Goal: Download file/media: Obtain a digital file from the website

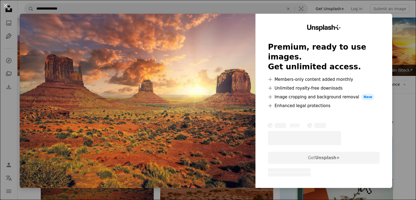
scroll to position [82, 0]
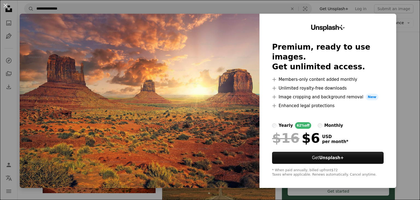
click at [400, 31] on div "An X shape Unsplash+ Premium, ready to use images. Get unlimited access. A plus…" at bounding box center [210, 100] width 420 height 200
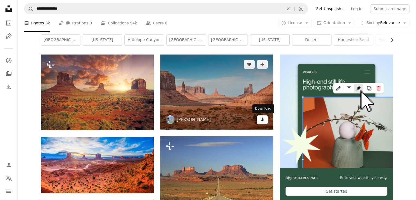
click at [260, 119] on icon "Arrow pointing down" at bounding box center [262, 119] width 4 height 7
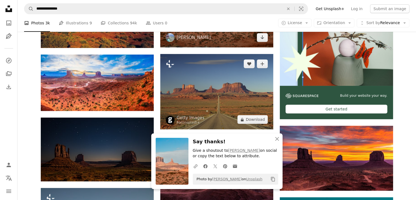
scroll to position [191, 0]
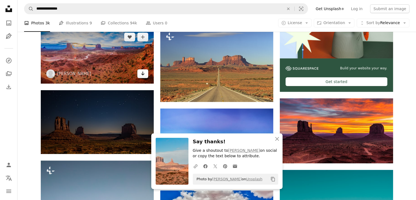
click at [142, 75] on icon "Arrow pointing down" at bounding box center [143, 73] width 4 height 7
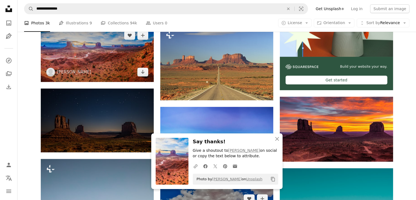
scroll to position [328, 0]
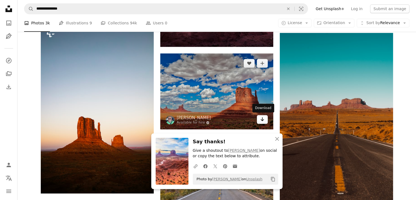
click at [259, 120] on link "Arrow pointing down" at bounding box center [262, 119] width 11 height 9
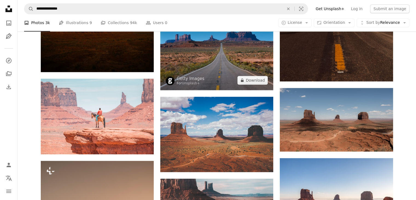
scroll to position [465, 0]
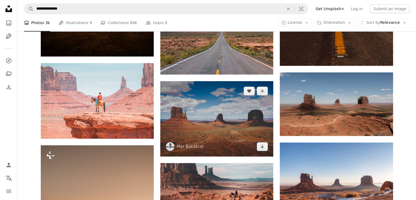
drag, startPoint x: 260, startPoint y: 146, endPoint x: 330, endPoint y: 137, distance: 70.3
click at [261, 146] on icon "Arrow pointing down" at bounding box center [262, 146] width 4 height 7
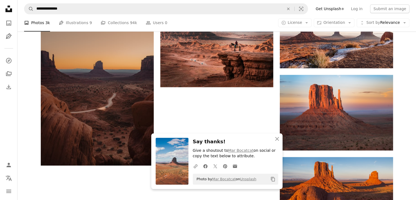
scroll to position [629, 0]
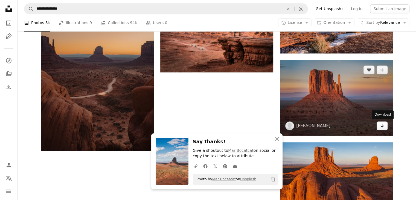
click at [383, 127] on icon "Arrow pointing down" at bounding box center [382, 125] width 4 height 7
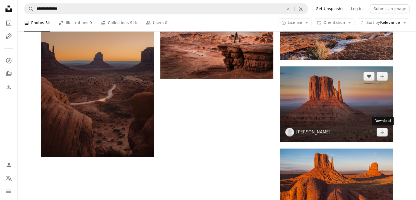
scroll to position [574, 0]
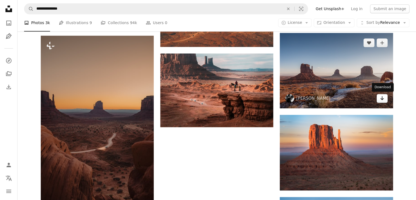
click at [383, 99] on icon "Arrow pointing down" at bounding box center [382, 98] width 4 height 7
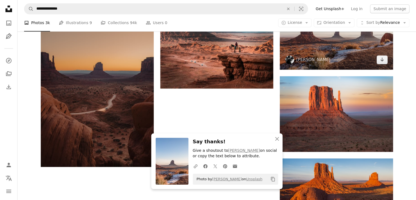
scroll to position [657, 0]
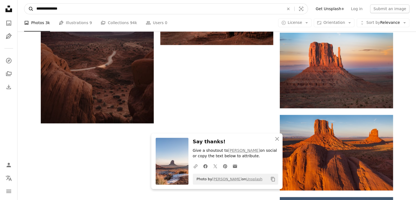
drag, startPoint x: 101, startPoint y: 6, endPoint x: 26, endPoint y: 6, distance: 75.8
click at [26, 6] on form "**********" at bounding box center [166, 8] width 284 height 11
type input "**********"
click at [24, 4] on button "A magnifying glass" at bounding box center [28, 9] width 9 height 10
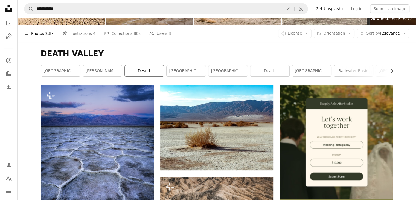
scroll to position [109, 0]
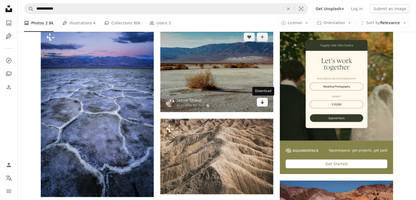
click at [262, 104] on icon "Arrow pointing down" at bounding box center [262, 101] width 4 height 7
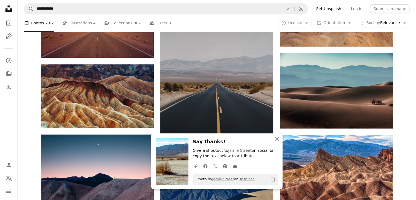
scroll to position [328, 0]
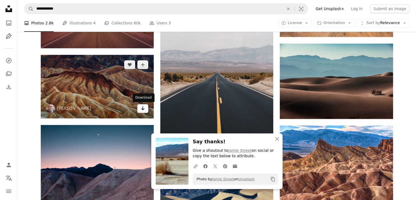
click at [141, 110] on icon "Arrow pointing down" at bounding box center [143, 108] width 4 height 7
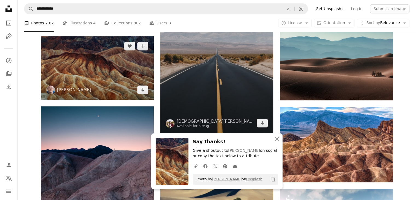
scroll to position [356, 0]
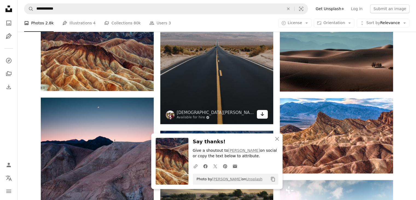
click at [265, 114] on link "Arrow pointing down" at bounding box center [262, 114] width 11 height 9
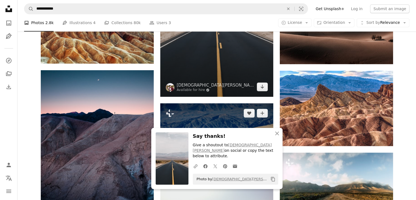
scroll to position [410, 0]
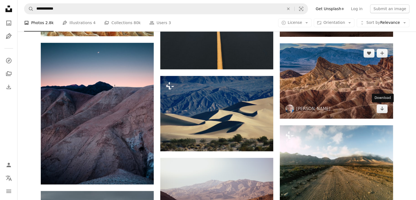
drag, startPoint x: 381, startPoint y: 108, endPoint x: 376, endPoint y: 110, distance: 5.9
click at [381, 108] on icon "Arrow pointing down" at bounding box center [382, 108] width 4 height 7
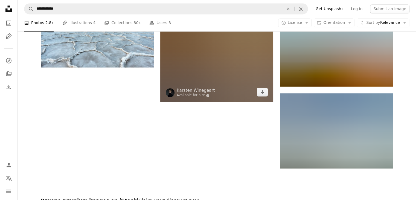
scroll to position [793, 0]
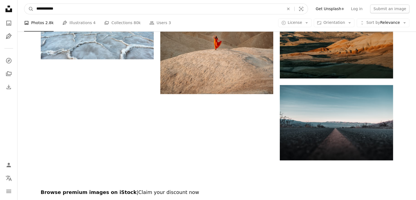
drag, startPoint x: 59, startPoint y: 9, endPoint x: 22, endPoint y: 10, distance: 37.2
click at [22, 10] on nav "**********" at bounding box center [217, 9] width 399 height 18
type input "*********"
click button "A magnifying glass" at bounding box center [28, 9] width 9 height 10
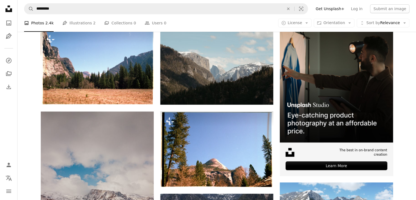
scroll to position [109, 0]
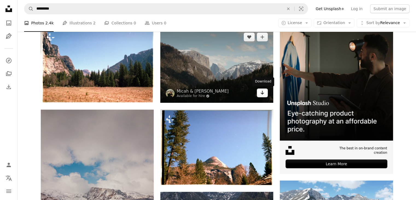
click at [260, 94] on icon "Arrow pointing down" at bounding box center [262, 92] width 4 height 7
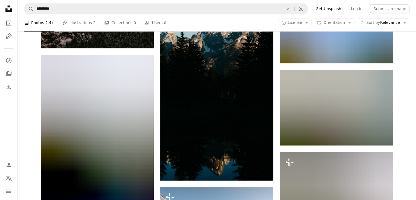
scroll to position [328, 0]
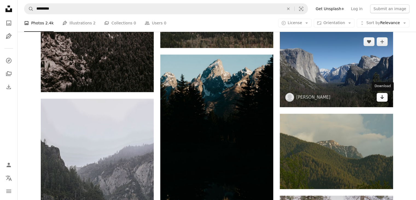
click at [380, 96] on icon "Arrow pointing down" at bounding box center [382, 97] width 4 height 7
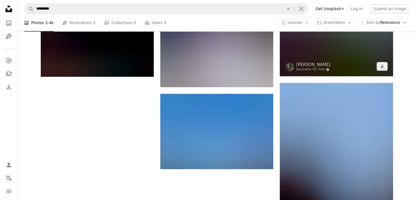
scroll to position [903, 0]
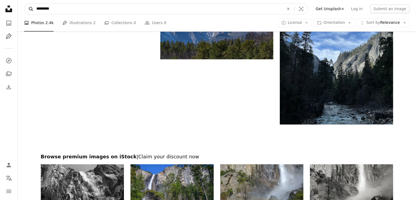
drag, startPoint x: 78, startPoint y: 9, endPoint x: 25, endPoint y: 9, distance: 52.8
click at [25, 9] on form "A magnifying glass ********* An X shape Visual search" at bounding box center [166, 8] width 284 height 11
type input "*********"
click at [24, 4] on button "A magnifying glass" at bounding box center [28, 9] width 9 height 10
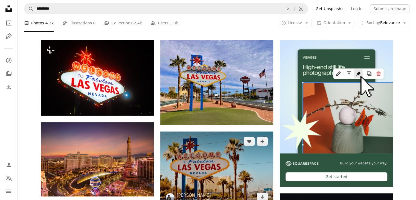
scroll to position [164, 0]
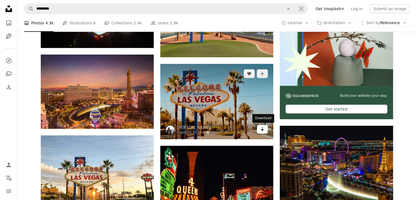
click at [264, 130] on icon "Arrow pointing down" at bounding box center [262, 129] width 4 height 7
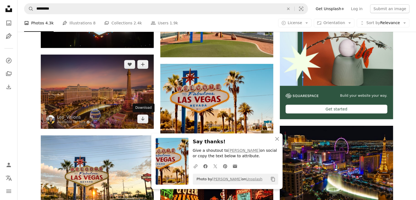
click at [147, 118] on link "Arrow pointing down" at bounding box center [142, 118] width 11 height 9
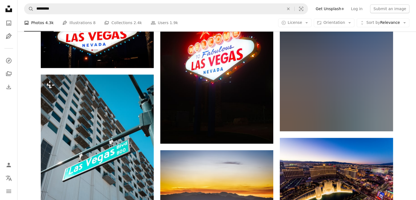
scroll to position [684, 0]
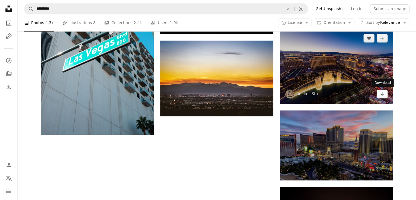
click at [385, 92] on link "Arrow pointing down" at bounding box center [382, 93] width 11 height 9
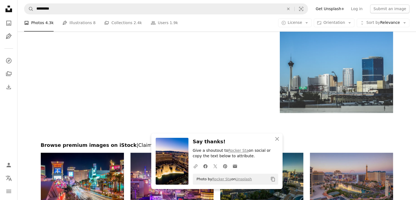
scroll to position [985, 0]
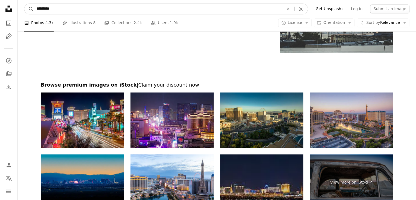
drag, startPoint x: 66, startPoint y: 10, endPoint x: 0, endPoint y: 13, distance: 65.8
type input "**********"
click at [24, 4] on button "A magnifying glass" at bounding box center [28, 9] width 9 height 10
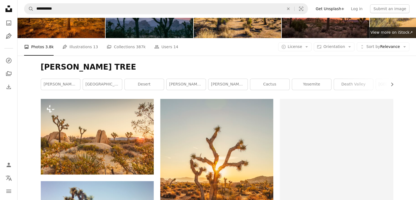
scroll to position [109, 0]
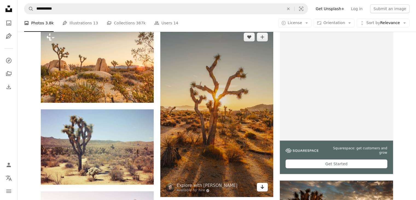
click at [263, 186] on icon "Arrow pointing down" at bounding box center [262, 186] width 4 height 7
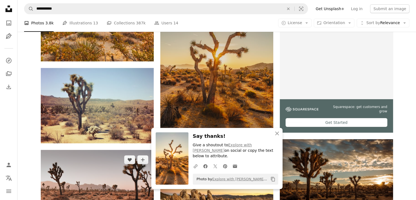
scroll to position [164, 0]
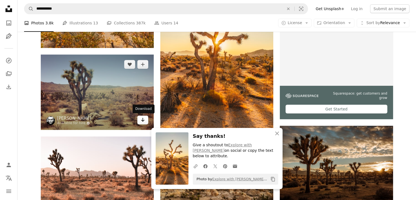
click at [143, 121] on icon "Arrow pointing down" at bounding box center [143, 119] width 4 height 7
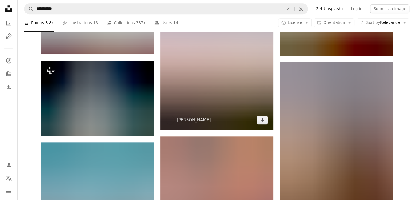
scroll to position [520, 0]
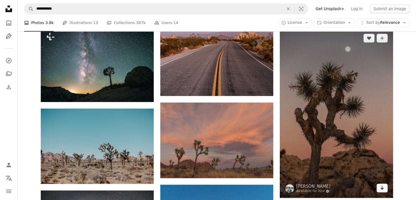
click at [380, 186] on icon "Arrow pointing down" at bounding box center [382, 187] width 4 height 7
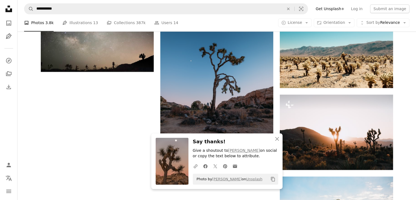
scroll to position [793, 0]
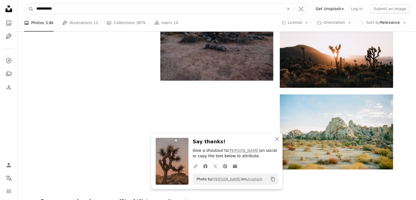
drag, startPoint x: 67, startPoint y: 8, endPoint x: 16, endPoint y: 11, distance: 51.3
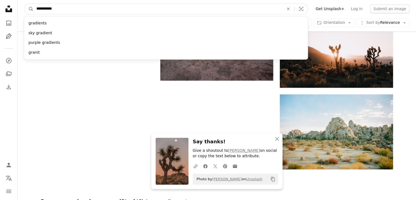
type input "**********"
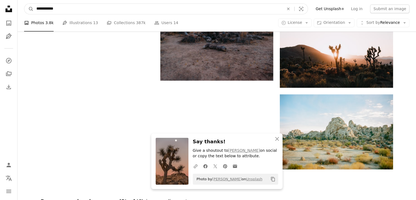
click button "A magnifying glass" at bounding box center [28, 9] width 9 height 10
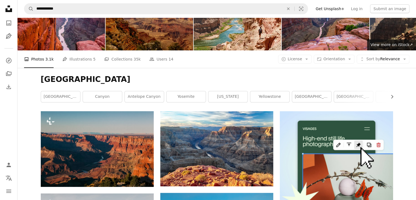
scroll to position [55, 0]
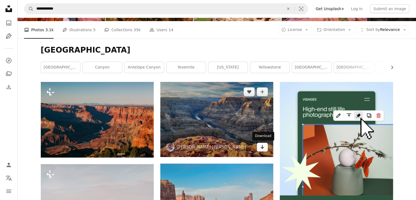
click at [259, 147] on link "Arrow pointing down" at bounding box center [262, 147] width 11 height 9
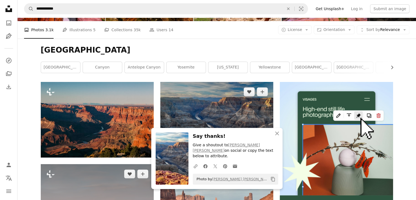
scroll to position [164, 0]
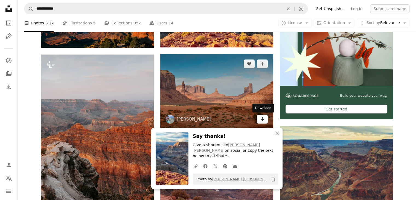
click at [260, 117] on icon "Arrow pointing down" at bounding box center [262, 118] width 4 height 7
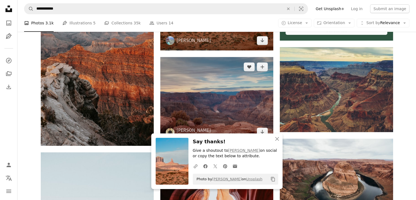
scroll to position [246, 0]
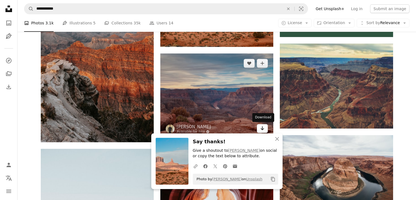
click at [263, 129] on icon "Arrow pointing down" at bounding box center [262, 128] width 4 height 7
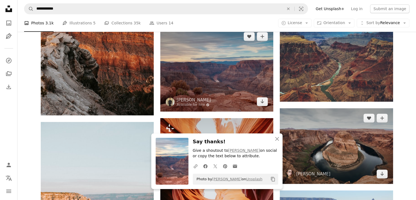
scroll to position [301, 0]
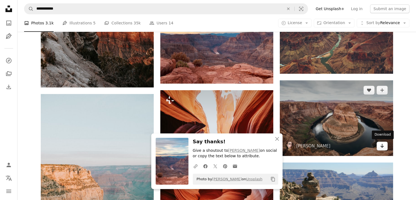
click at [379, 146] on link "Arrow pointing down" at bounding box center [382, 145] width 11 height 9
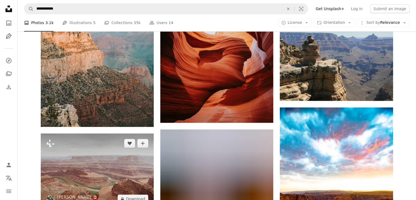
scroll to position [492, 0]
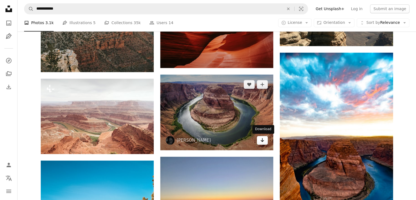
click at [262, 141] on icon "Download" at bounding box center [263, 140] width 4 height 4
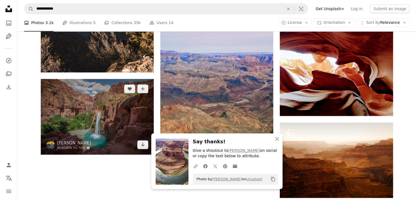
scroll to position [766, 0]
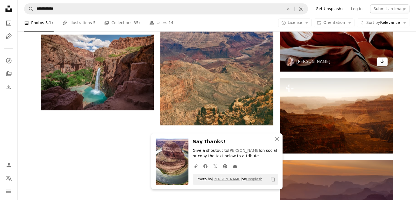
click at [381, 64] on icon "Arrow pointing down" at bounding box center [382, 61] width 4 height 7
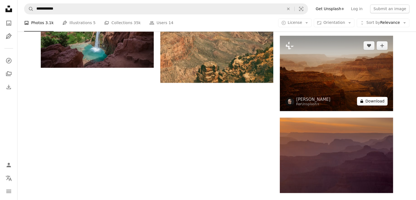
scroll to position [848, 0]
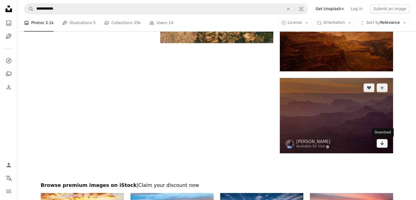
click at [381, 145] on icon "Arrow pointing down" at bounding box center [382, 143] width 4 height 7
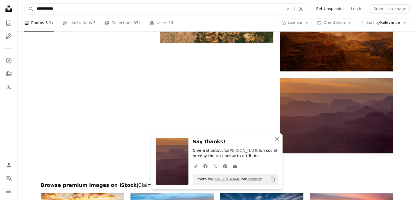
drag, startPoint x: 16, startPoint y: 10, endPoint x: 7, endPoint y: 10, distance: 9.6
click at [50, 8] on input "**********" at bounding box center [158, 9] width 249 height 10
click at [49, 8] on input "**********" at bounding box center [158, 9] width 249 height 10
click at [48, 8] on input "**********" at bounding box center [158, 9] width 249 height 10
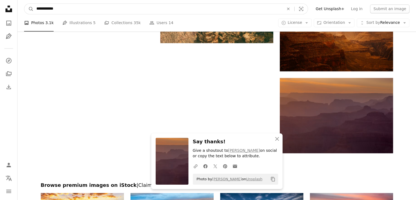
drag, startPoint x: 50, startPoint y: 8, endPoint x: 20, endPoint y: 10, distance: 29.9
click at [20, 10] on nav "**********" at bounding box center [217, 9] width 399 height 18
type input "**********"
click button "A magnifying glass" at bounding box center [28, 9] width 9 height 10
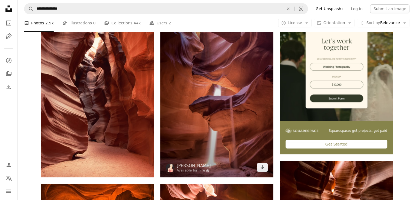
scroll to position [164, 0]
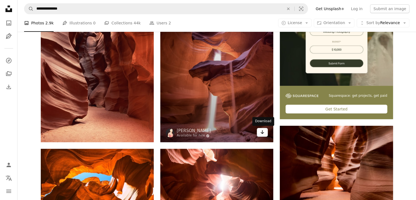
click at [265, 133] on link "Arrow pointing down" at bounding box center [262, 132] width 11 height 9
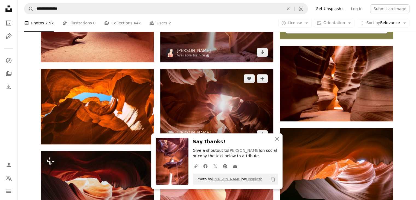
scroll to position [274, 0]
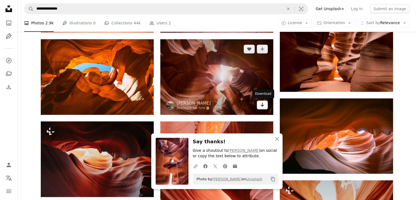
click at [264, 106] on icon "Arrow pointing down" at bounding box center [262, 104] width 4 height 7
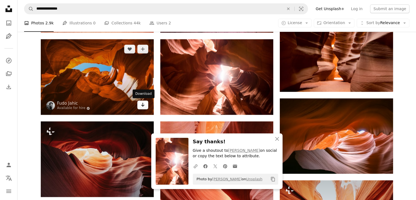
click at [144, 104] on icon "Arrow pointing down" at bounding box center [143, 104] width 4 height 7
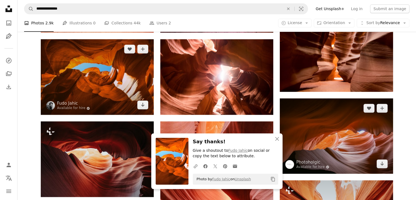
scroll to position [356, 0]
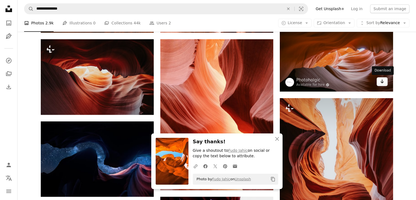
click at [381, 81] on icon "Arrow pointing down" at bounding box center [382, 81] width 4 height 7
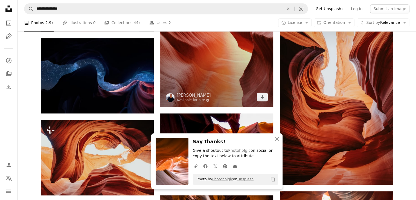
scroll to position [465, 0]
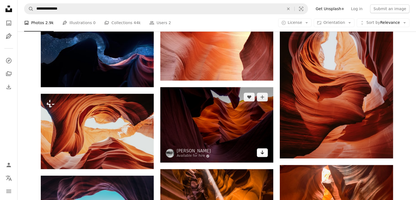
click at [264, 153] on icon "Arrow pointing down" at bounding box center [262, 152] width 4 height 7
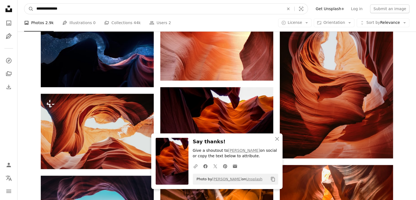
drag, startPoint x: 77, startPoint y: 8, endPoint x: 21, endPoint y: 10, distance: 55.6
click at [21, 10] on nav "**********" at bounding box center [217, 9] width 399 height 18
type input "**********"
click button "A magnifying glass" at bounding box center [28, 9] width 9 height 10
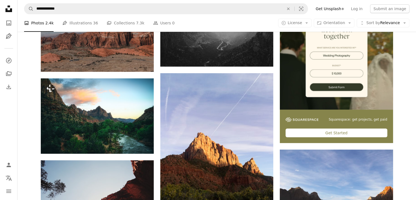
scroll to position [82, 0]
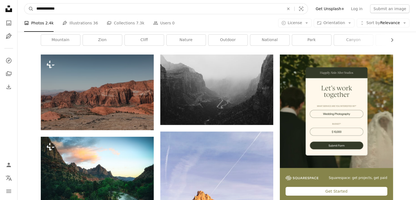
drag, startPoint x: 73, startPoint y: 8, endPoint x: 0, endPoint y: 6, distance: 73.4
type input "**********"
click at [24, 4] on button "A magnifying glass" at bounding box center [28, 9] width 9 height 10
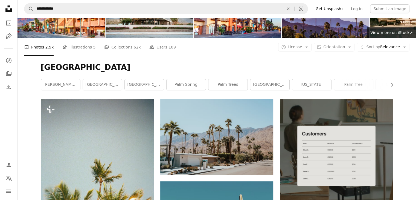
scroll to position [137, 0]
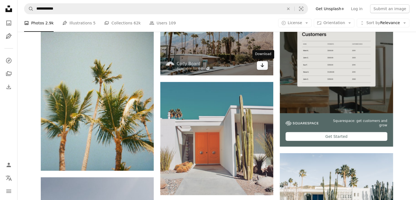
click at [265, 65] on link "Arrow pointing down" at bounding box center [262, 65] width 11 height 9
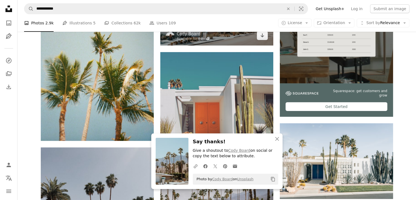
scroll to position [219, 0]
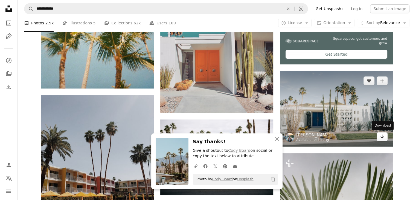
click at [382, 136] on icon "Download" at bounding box center [382, 136] width 4 height 4
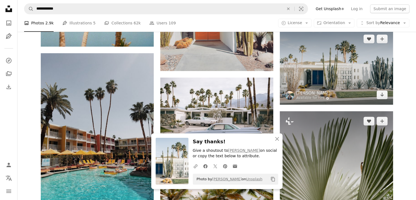
scroll to position [301, 0]
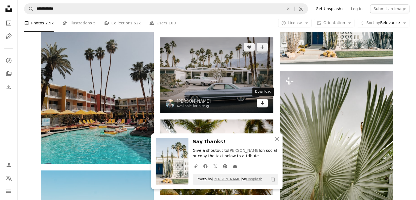
click at [262, 103] on icon "Download" at bounding box center [263, 103] width 4 height 4
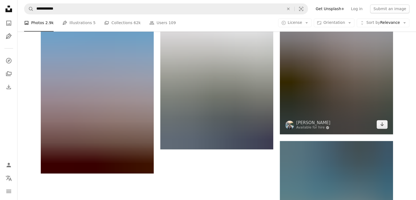
scroll to position [875, 0]
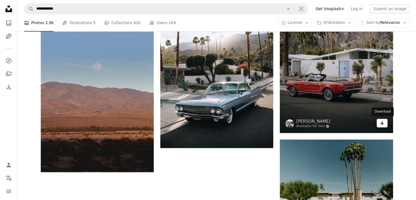
click at [381, 123] on icon "Arrow pointing down" at bounding box center [382, 122] width 4 height 7
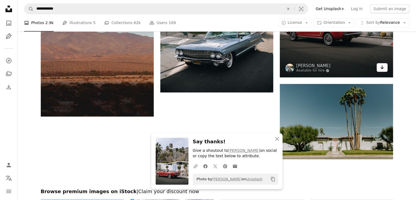
scroll to position [985, 0]
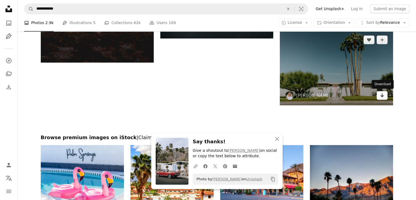
click at [382, 96] on icon "Arrow pointing down" at bounding box center [382, 95] width 4 height 7
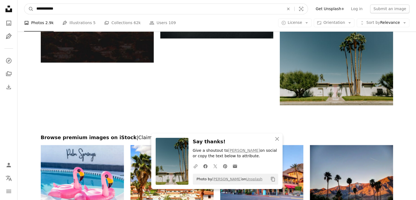
drag, startPoint x: 89, startPoint y: 9, endPoint x: 35, endPoint y: 10, distance: 53.9
click at [35, 10] on input "**********" at bounding box center [158, 9] width 249 height 10
type input "**********"
click at [24, 4] on button "A magnifying glass" at bounding box center [28, 9] width 9 height 10
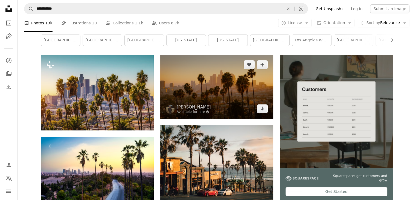
scroll to position [109, 0]
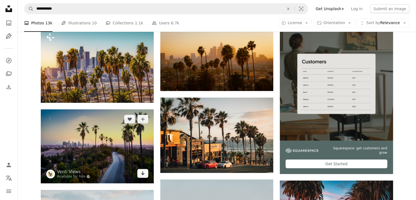
click at [143, 173] on icon "Download" at bounding box center [143, 173] width 4 height 4
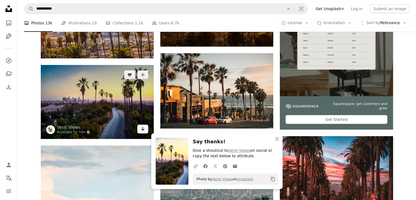
scroll to position [219, 0]
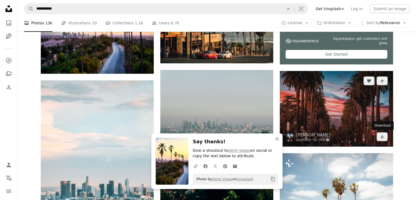
click at [381, 138] on icon "Arrow pointing down" at bounding box center [382, 136] width 4 height 7
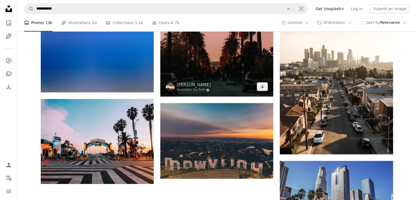
scroll to position [629, 0]
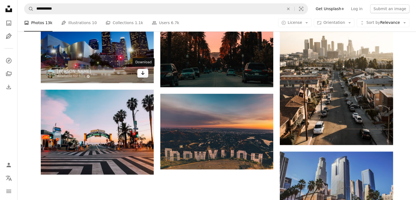
click at [143, 74] on icon "Arrow pointing down" at bounding box center [143, 72] width 4 height 7
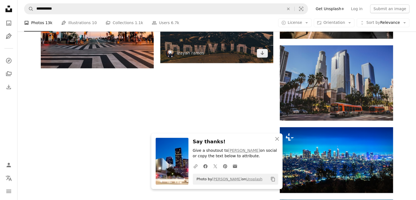
scroll to position [739, 0]
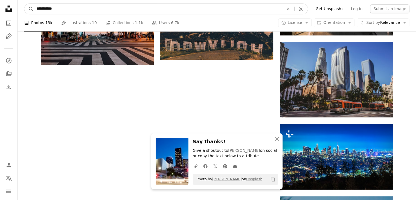
drag, startPoint x: 72, startPoint y: 10, endPoint x: 0, endPoint y: 11, distance: 72.2
type input "*"
